Goal: Task Accomplishment & Management: Manage account settings

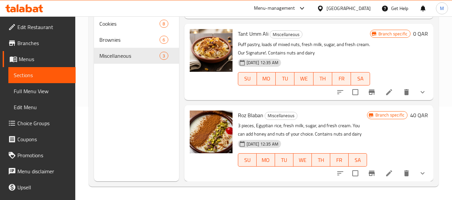
scroll to position [12, 0]
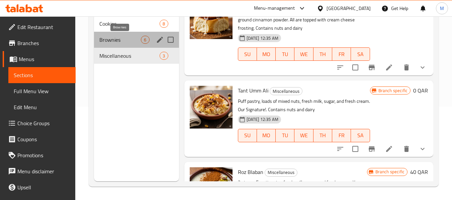
click at [121, 38] on span "Brownies" at bounding box center [119, 40] width 41 height 8
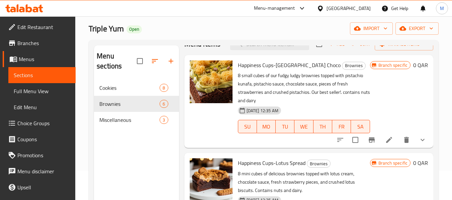
scroll to position [27, 0]
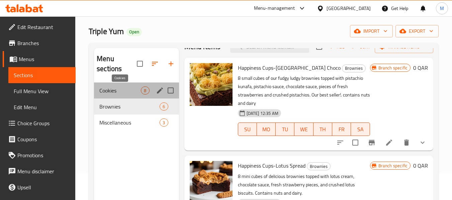
click at [114, 90] on span "Cookies" at bounding box center [119, 91] width 41 height 8
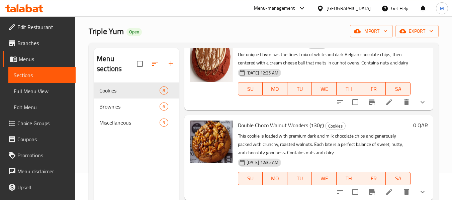
scroll to position [213, 0]
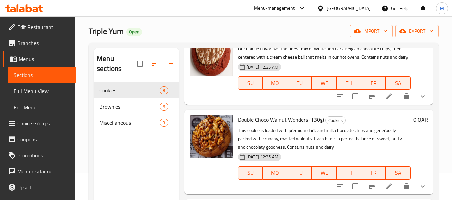
click at [43, 25] on span "Edit Restaurant" at bounding box center [43, 27] width 53 height 8
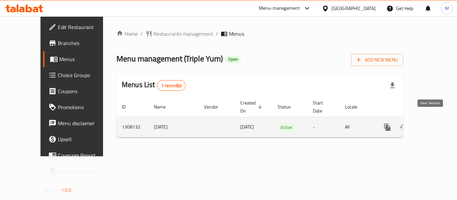
click at [431, 123] on icon "enhanced table" at bounding box center [435, 127] width 8 height 8
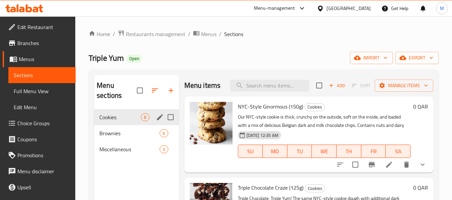
scroll to position [33, 0]
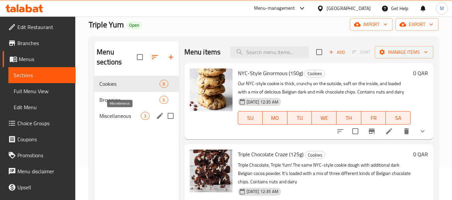
click at [115, 112] on span "Miscellaneous" at bounding box center [119, 116] width 41 height 8
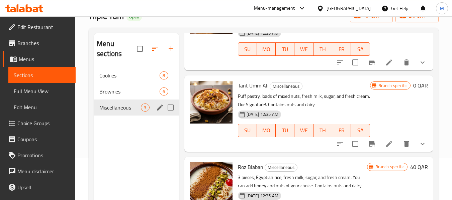
scroll to position [27, 0]
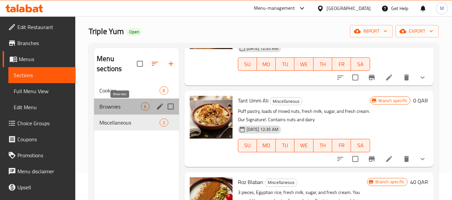
click at [111, 103] on span "Brownies" at bounding box center [119, 107] width 41 height 8
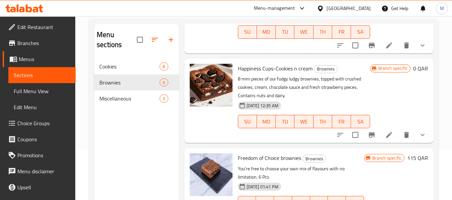
scroll to position [60, 0]
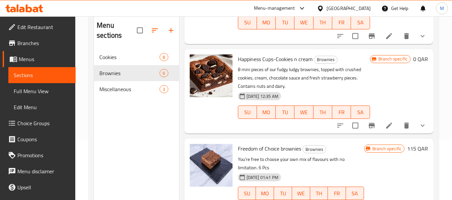
click at [93, 115] on div "Menu sections Cookies 8 Brownies 6 Miscellaneous 3 Menu items Add Sort Manage i…" at bounding box center [264, 114] width 350 height 211
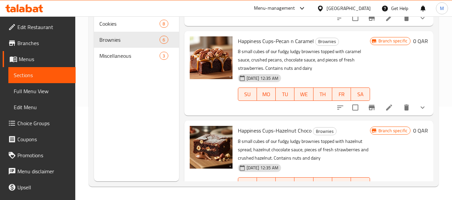
scroll to position [97, 0]
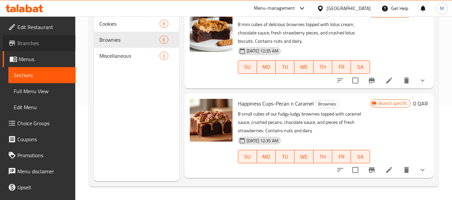
click at [45, 47] on link "Branches" at bounding box center [39, 43] width 73 height 16
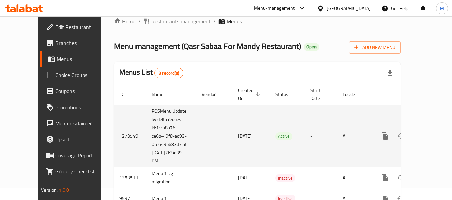
scroll to position [32, 0]
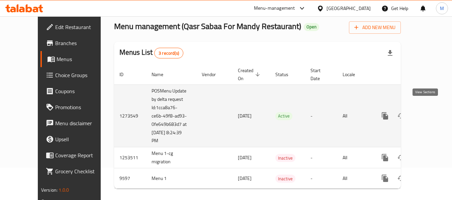
click at [429, 112] on icon "enhanced table" at bounding box center [433, 116] width 8 height 8
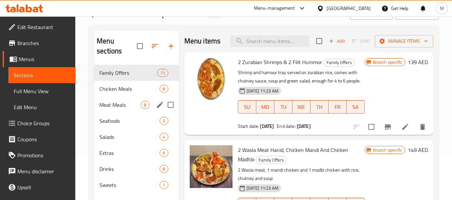
scroll to position [27, 0]
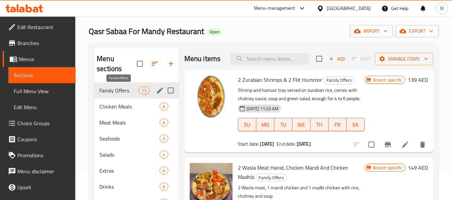
click at [123, 88] on span "Family Offers" at bounding box center [118, 91] width 39 height 8
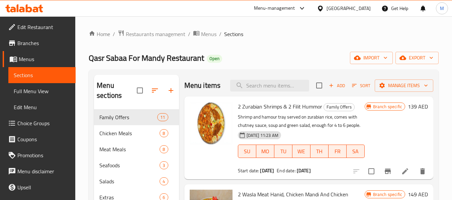
click at [245, 62] on div "Qasr Sabaa For Mandy Restaurant Open import export" at bounding box center [264, 58] width 350 height 12
click at [50, 43] on span "Branches" at bounding box center [43, 43] width 53 height 8
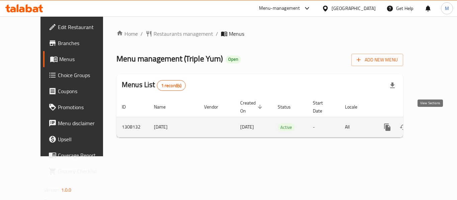
click at [431, 123] on icon "enhanced table" at bounding box center [435, 127] width 8 height 8
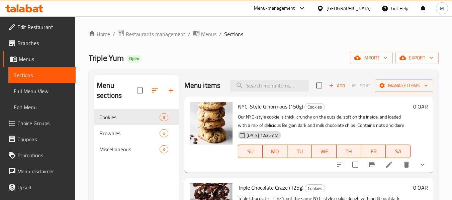
click at [226, 49] on div "Home / Restaurants management / Menus / Sections Triple Yum Open import export …" at bounding box center [264, 155] width 350 height 251
click at [202, 50] on div "Home / Restaurants management / Menus / Sections Triple Yum Open import export …" at bounding box center [264, 155] width 350 height 251
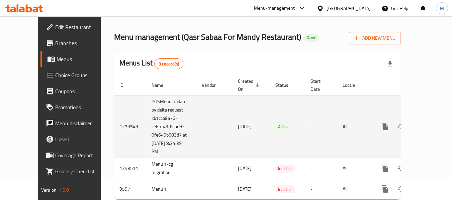
scroll to position [32, 0]
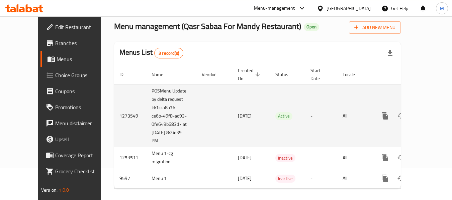
click at [429, 112] on icon "enhanced table" at bounding box center [433, 116] width 8 height 8
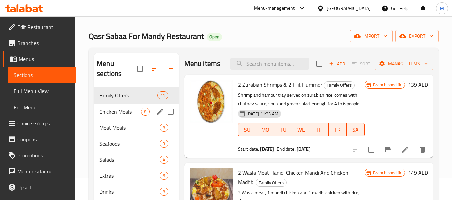
scroll to position [33, 0]
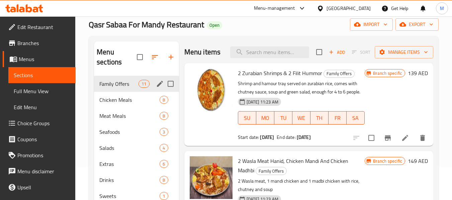
click at [122, 89] on div "Family Offers 11" at bounding box center [136, 84] width 85 height 16
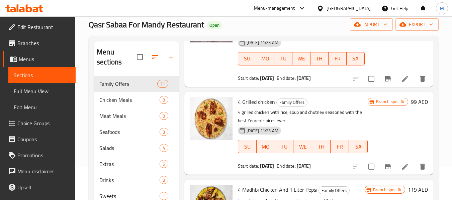
scroll to position [234, 0]
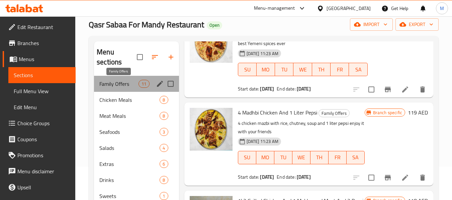
click at [113, 85] on span "Family Offers" at bounding box center [118, 84] width 39 height 8
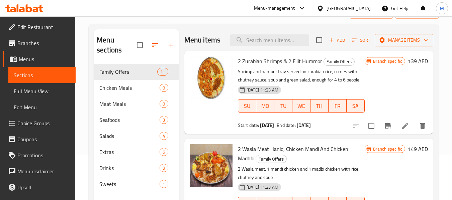
scroll to position [0, 0]
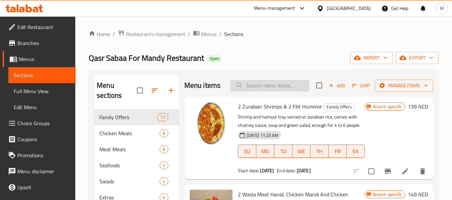
click at [287, 89] on input "search" at bounding box center [269, 86] width 79 height 12
click at [256, 91] on input "search" at bounding box center [269, 86] width 79 height 12
paste input "10 Meals offe"
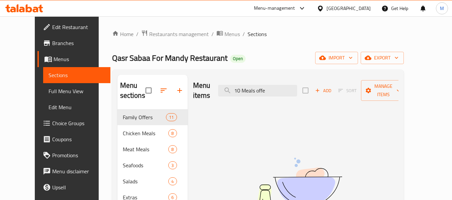
type input "10 Meals offe"
